Goal: Navigation & Orientation: Understand site structure

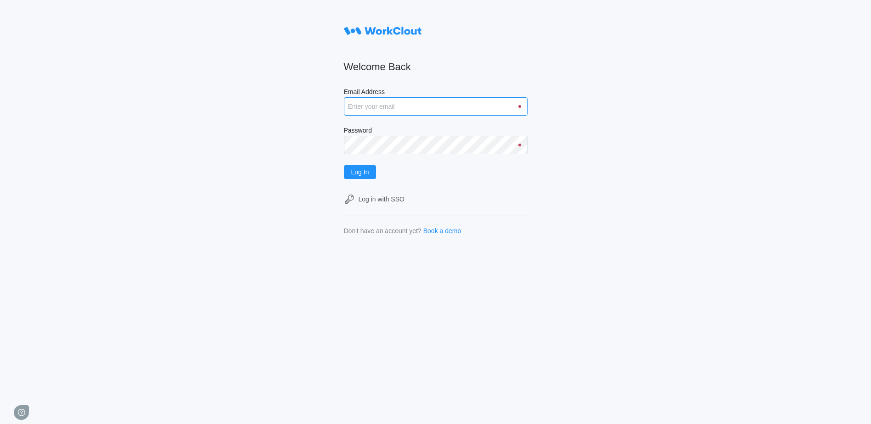
click at [414, 106] on input "Email Address" at bounding box center [436, 106] width 184 height 18
type input "dean.stewart@fbinv.com"
click at [344, 165] on button "Log In" at bounding box center [360, 172] width 33 height 14
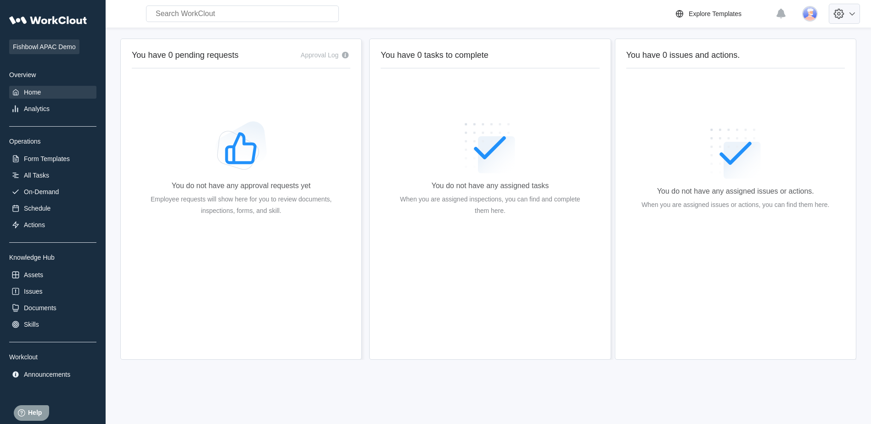
click at [858, 14] on icon at bounding box center [852, 13] width 11 height 11
click at [773, 64] on div "Help Center" at bounding box center [767, 64] width 34 height 7
click at [51, 48] on span "Fishbowl APAC Demo" at bounding box center [44, 46] width 70 height 15
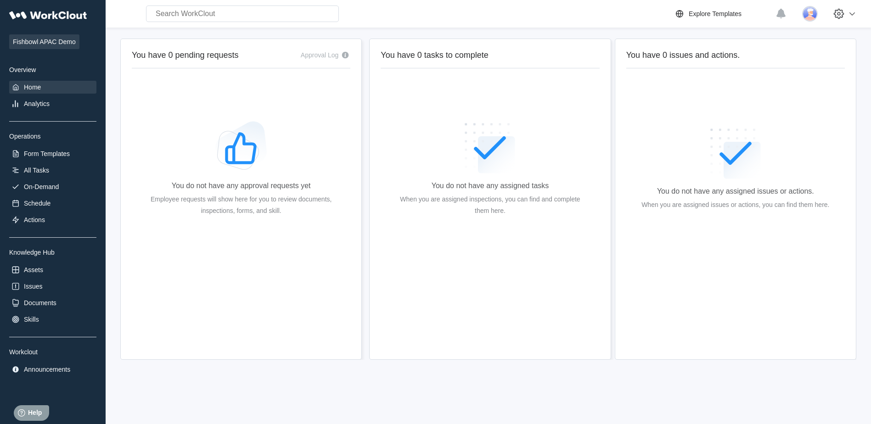
scroll to position [6, 0]
click at [31, 270] on div "Assets" at bounding box center [33, 268] width 19 height 7
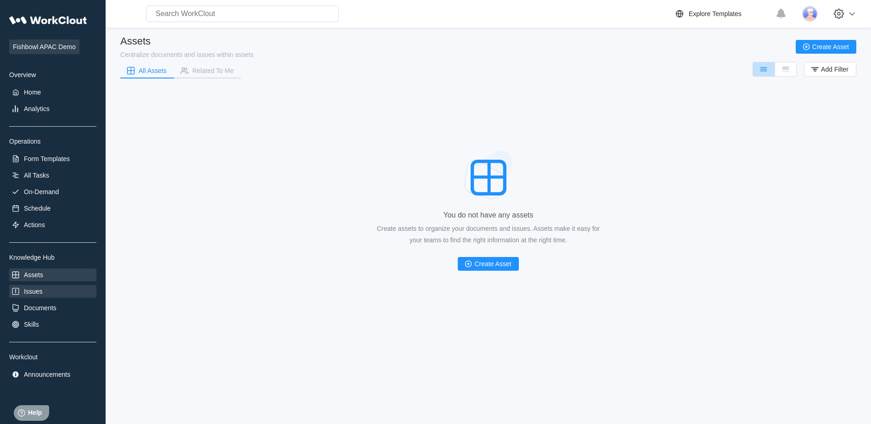
click at [34, 292] on div "Issues" at bounding box center [33, 291] width 18 height 7
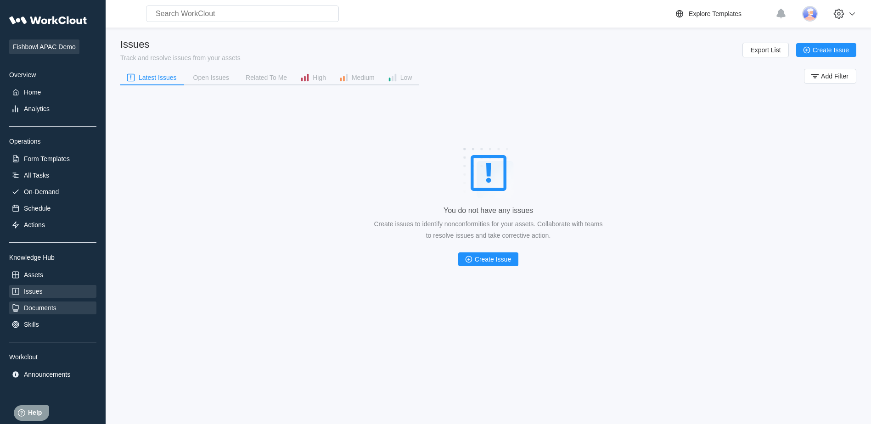
click at [44, 308] on div "Documents" at bounding box center [40, 307] width 33 height 7
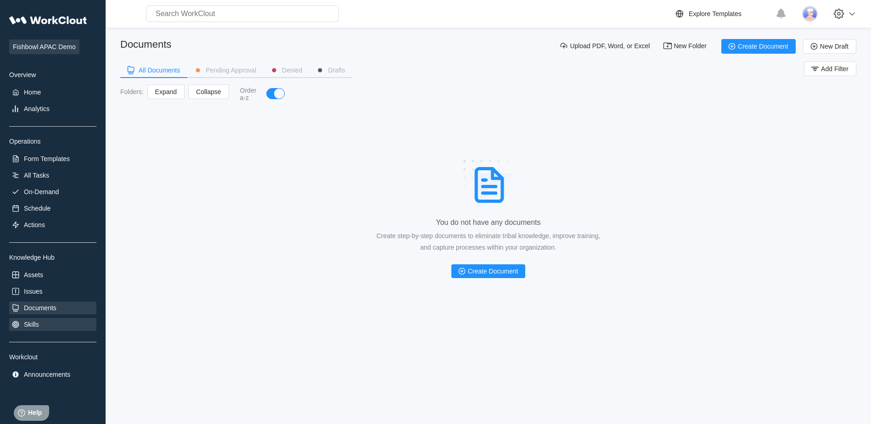
click at [26, 321] on div "Skills" at bounding box center [31, 324] width 15 height 7
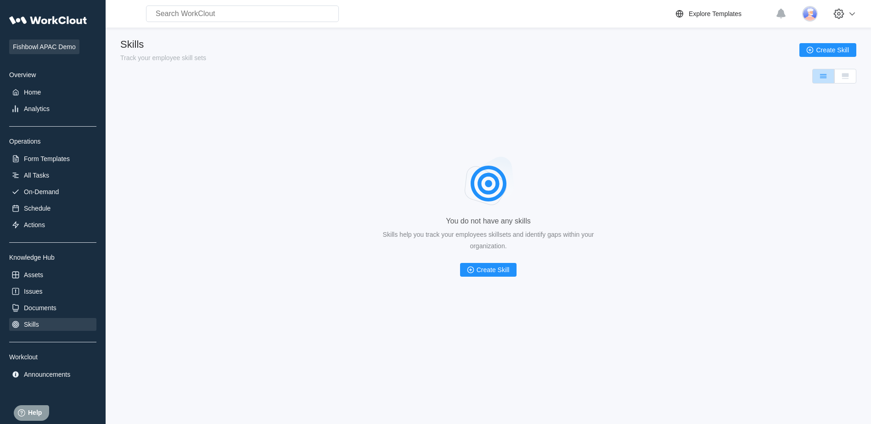
click at [56, 373] on div "Announcements" at bounding box center [47, 374] width 46 height 7
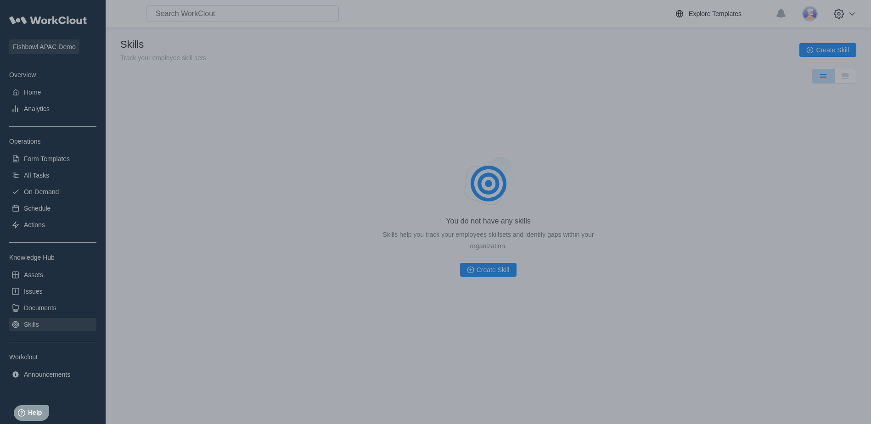
drag, startPoint x: 632, startPoint y: 147, endPoint x: 627, endPoint y: 147, distance: 5.1
click at [631, 147] on div at bounding box center [435, 212] width 871 height 424
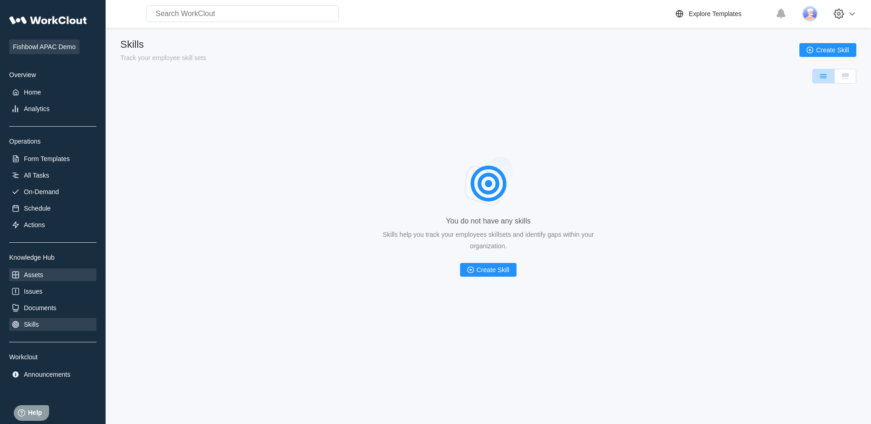
click at [38, 275] on div "Assets" at bounding box center [33, 274] width 19 height 7
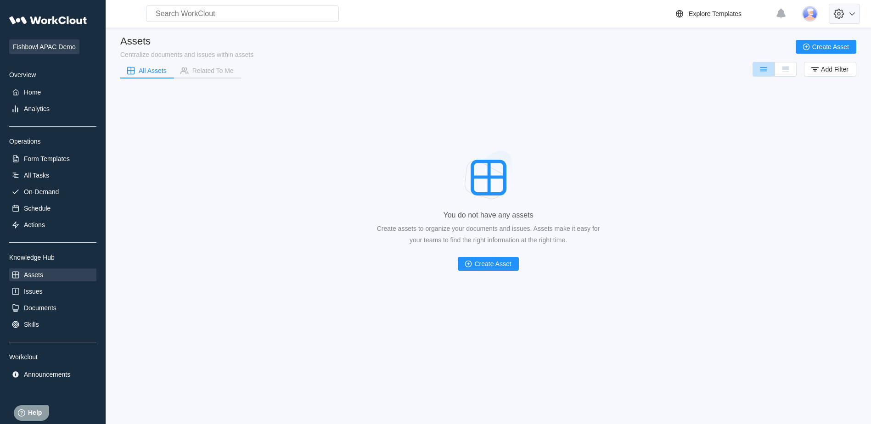
click at [844, 14] on icon at bounding box center [839, 14] width 16 height 16
click at [777, 65] on div "Help Center" at bounding box center [767, 64] width 34 height 7
click at [840, 176] on div "You do not have any assets Create assets to organize your documents and issues.…" at bounding box center [488, 211] width 736 height 230
click at [812, 13] on img at bounding box center [810, 14] width 16 height 16
